Goal: Information Seeking & Learning: Learn about a topic

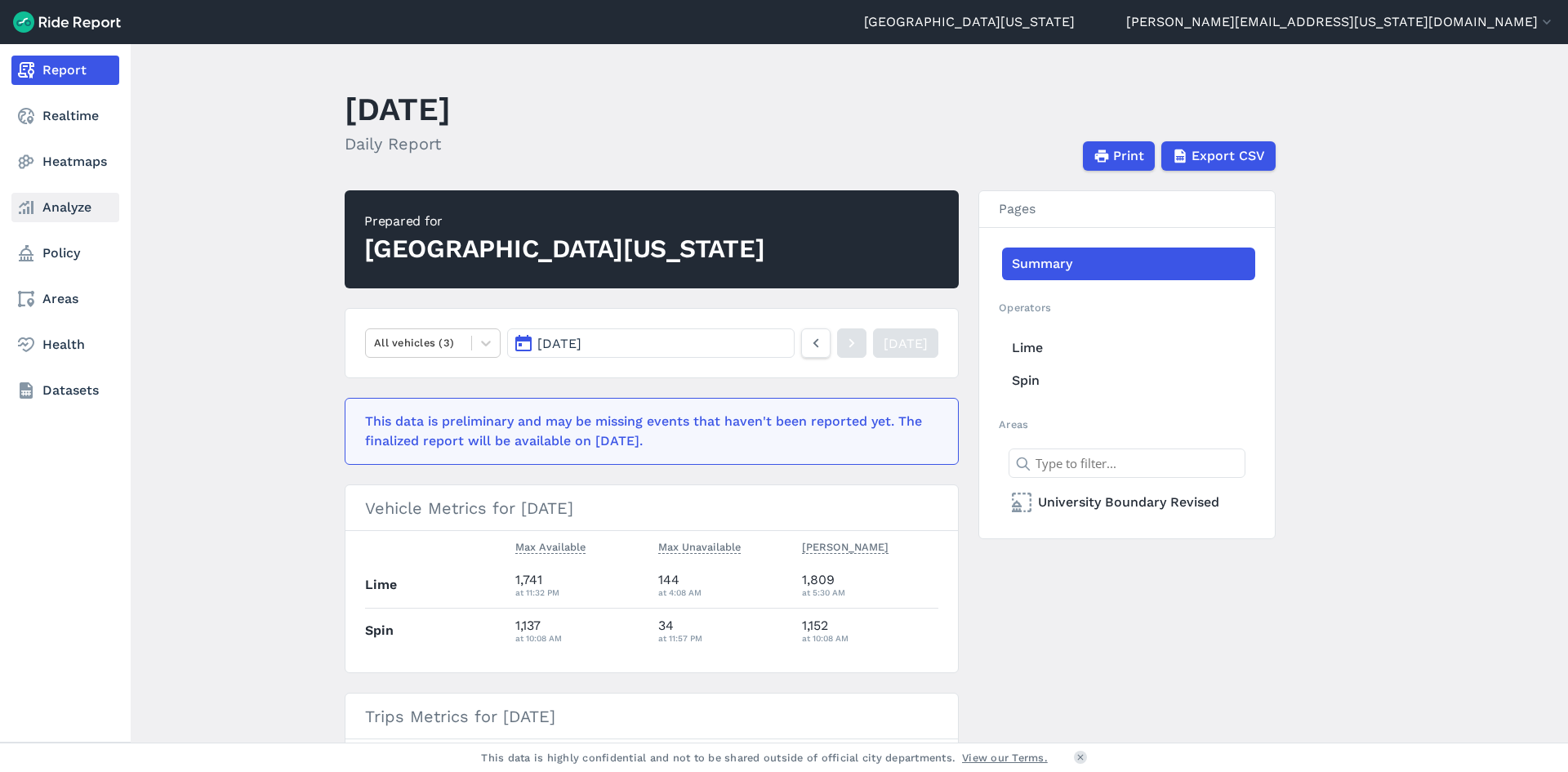
click at [54, 219] on link "Analyze" at bounding box center [65, 207] width 108 height 30
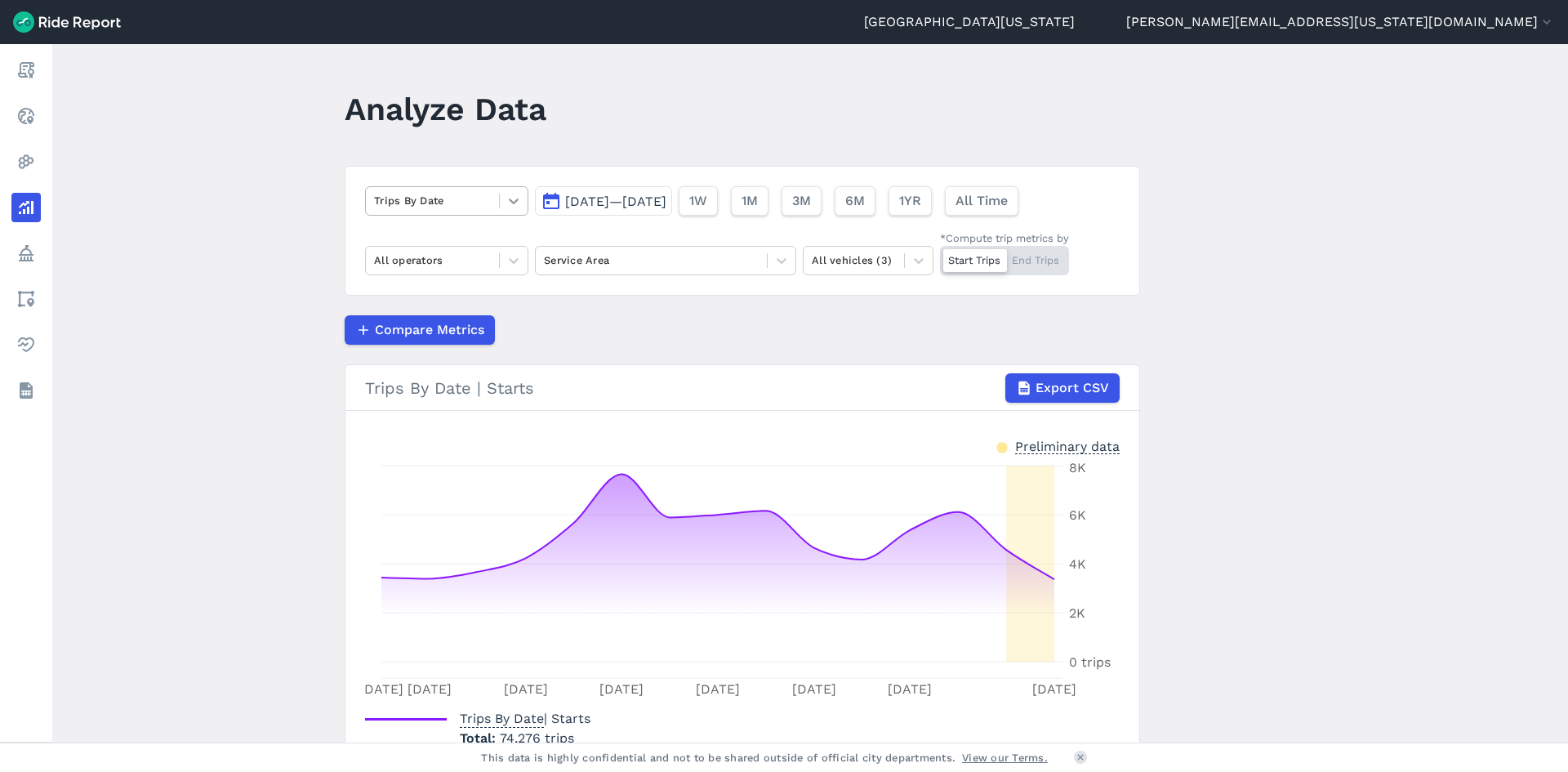
click at [506, 207] on icon at bounding box center [514, 201] width 16 height 16
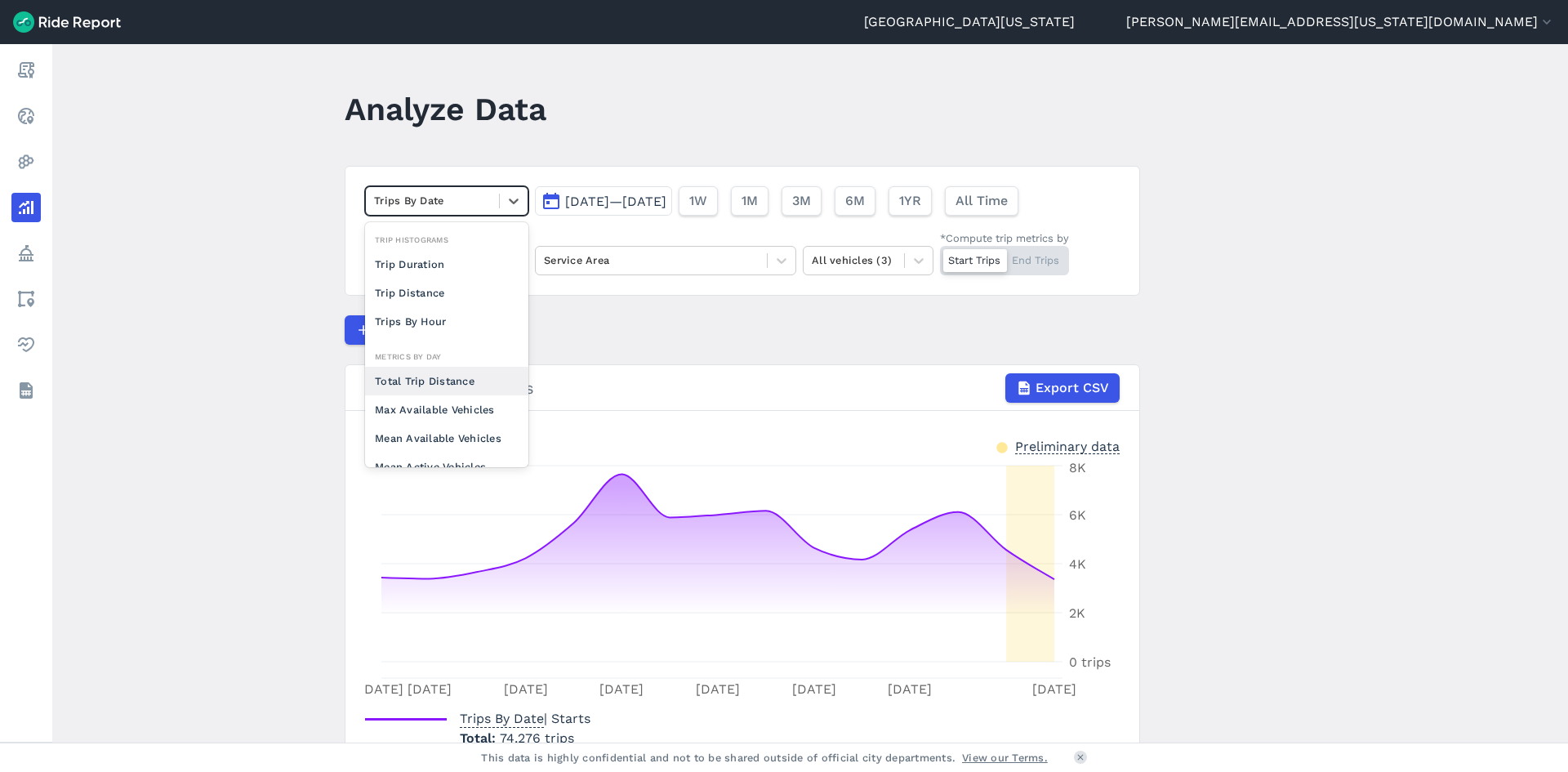
scroll to position [142, 0]
click at [487, 203] on div at bounding box center [432, 200] width 117 height 19
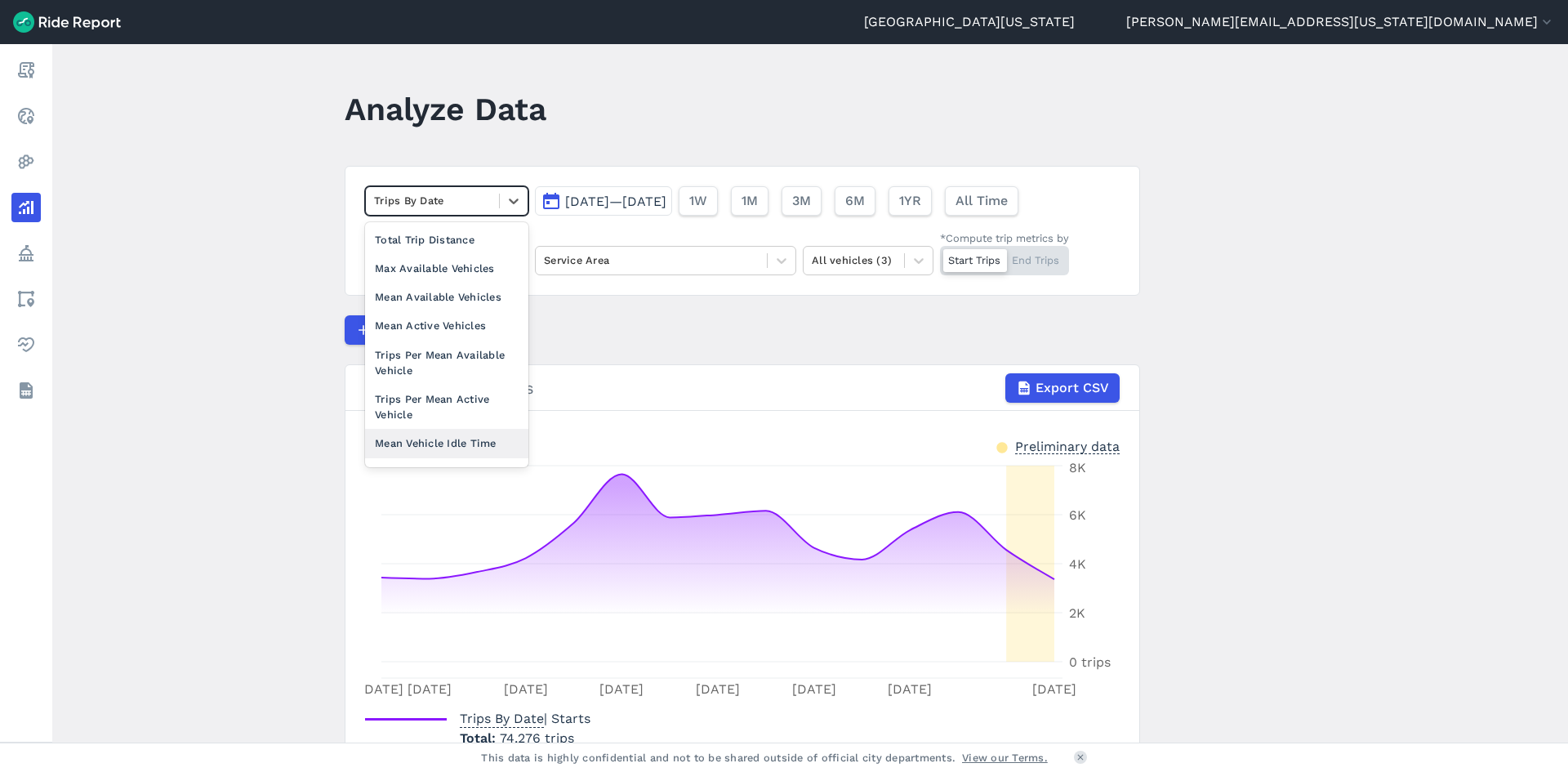
click at [477, 444] on div "Mean Vehicle Idle Time" at bounding box center [447, 443] width 163 height 29
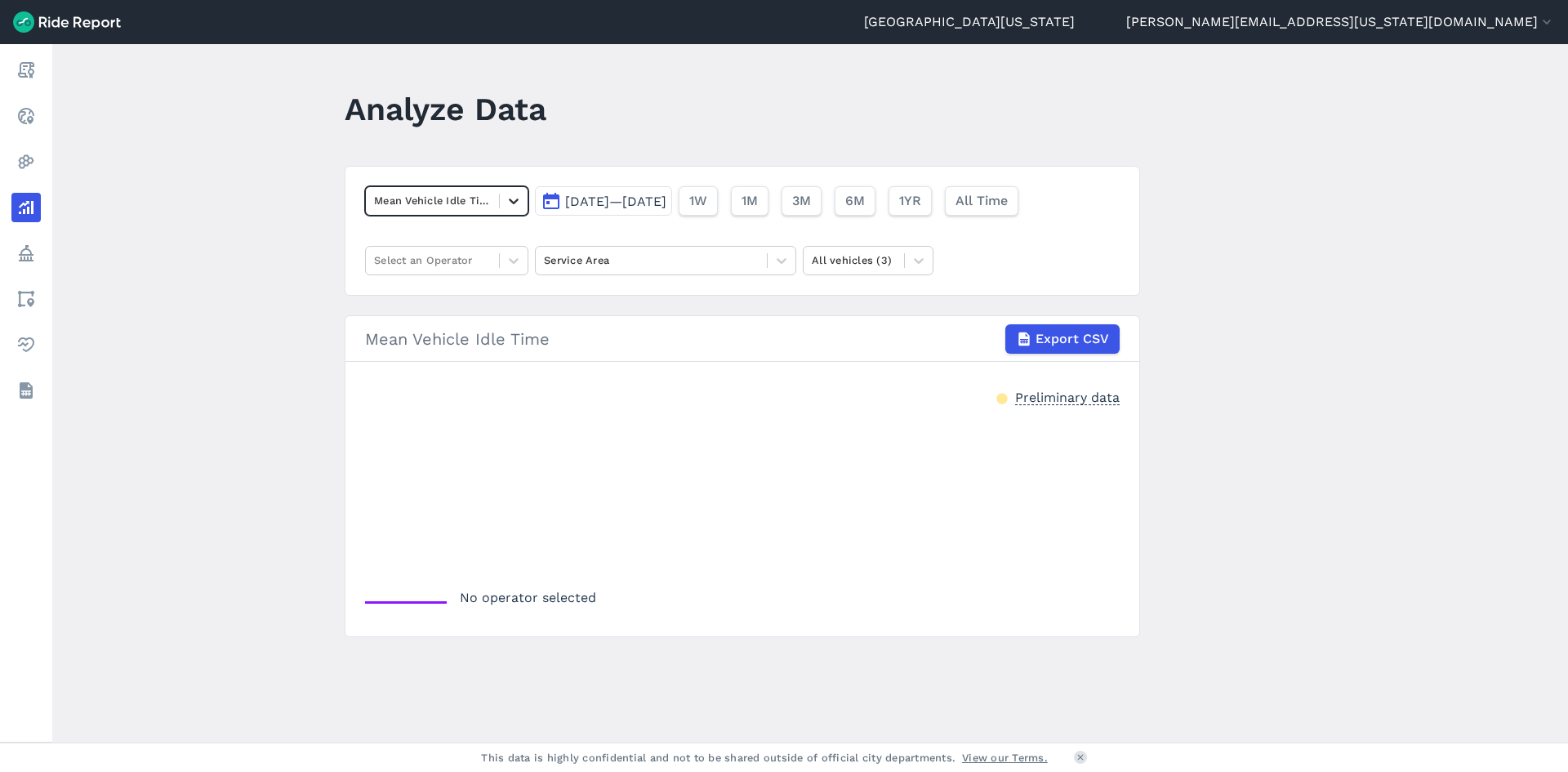
click at [514, 208] on icon at bounding box center [514, 201] width 16 height 16
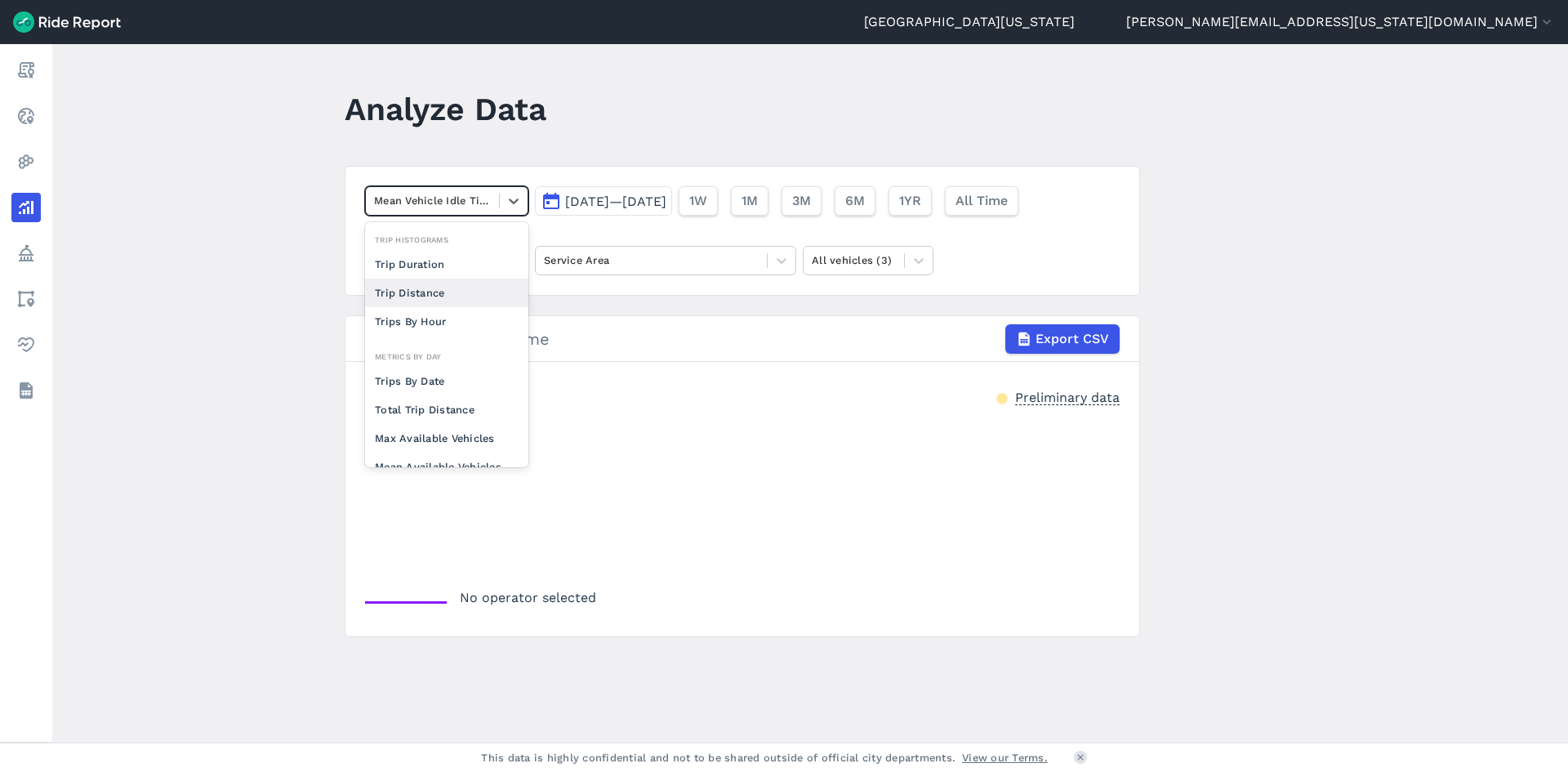
click at [446, 282] on div "Trip Distance" at bounding box center [447, 292] width 163 height 29
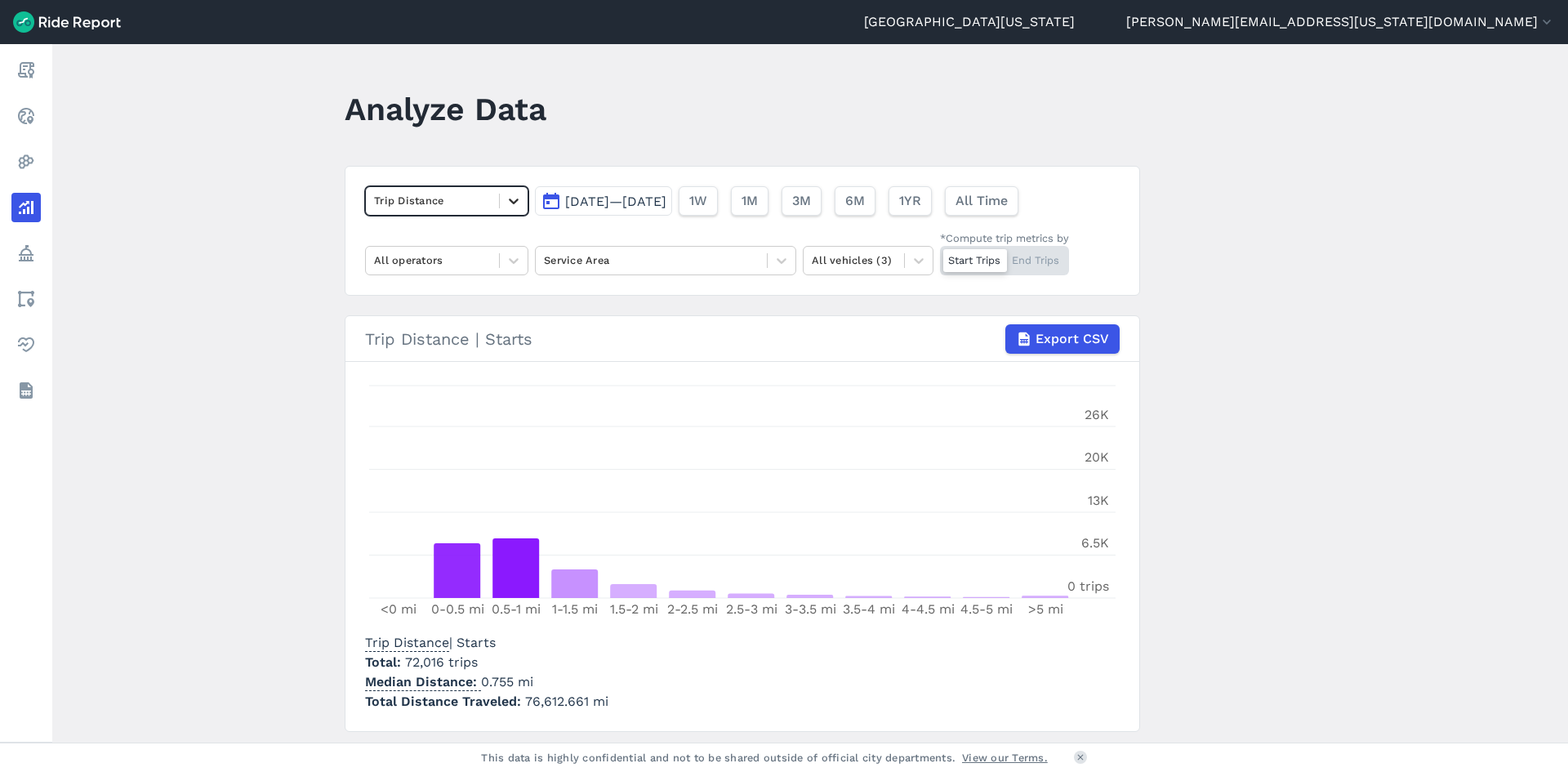
click at [505, 202] on icon at bounding box center [514, 201] width 16 height 16
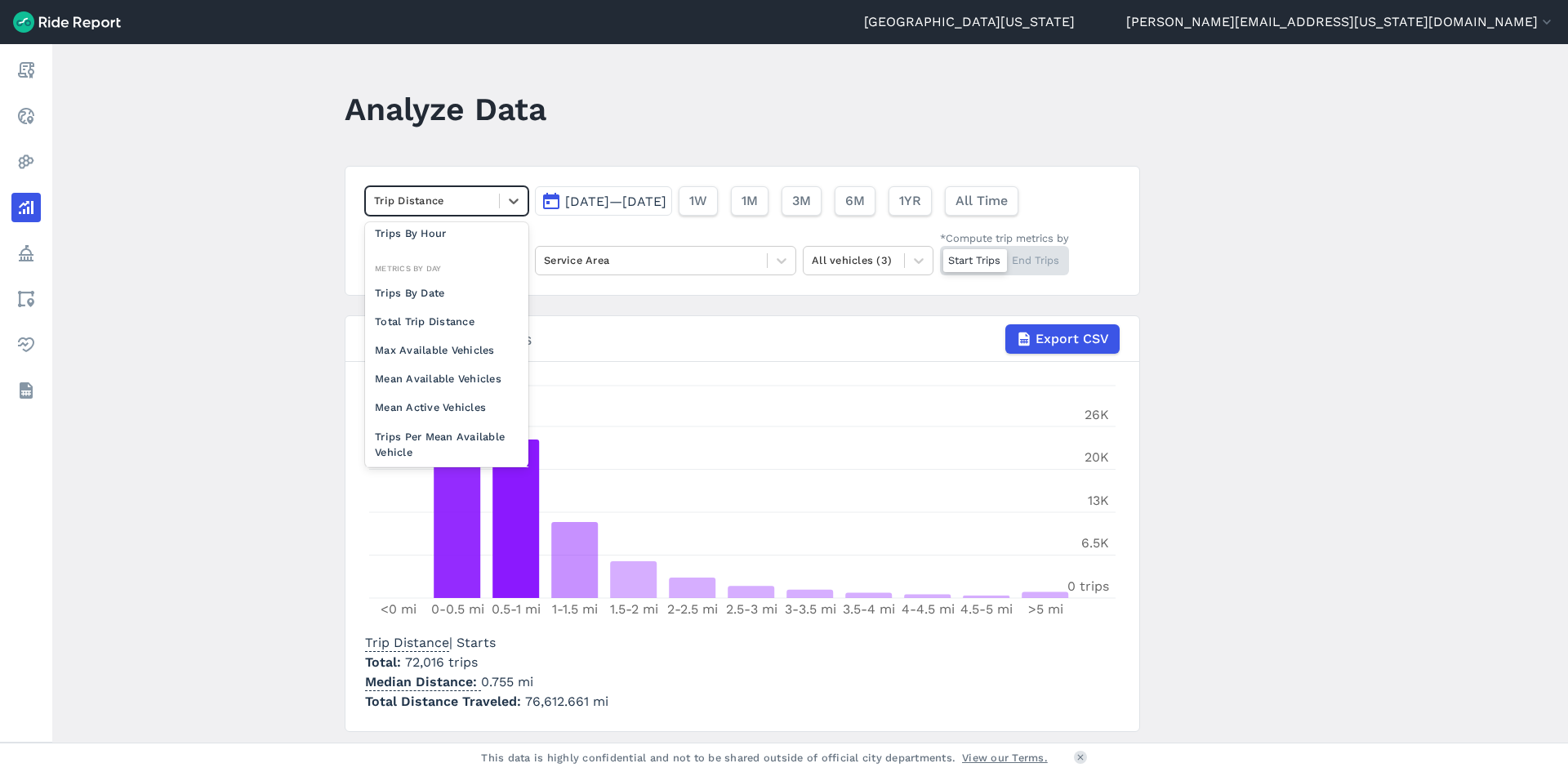
scroll to position [142, 0]
